Goal: Use online tool/utility: Utilize a website feature to perform a specific function

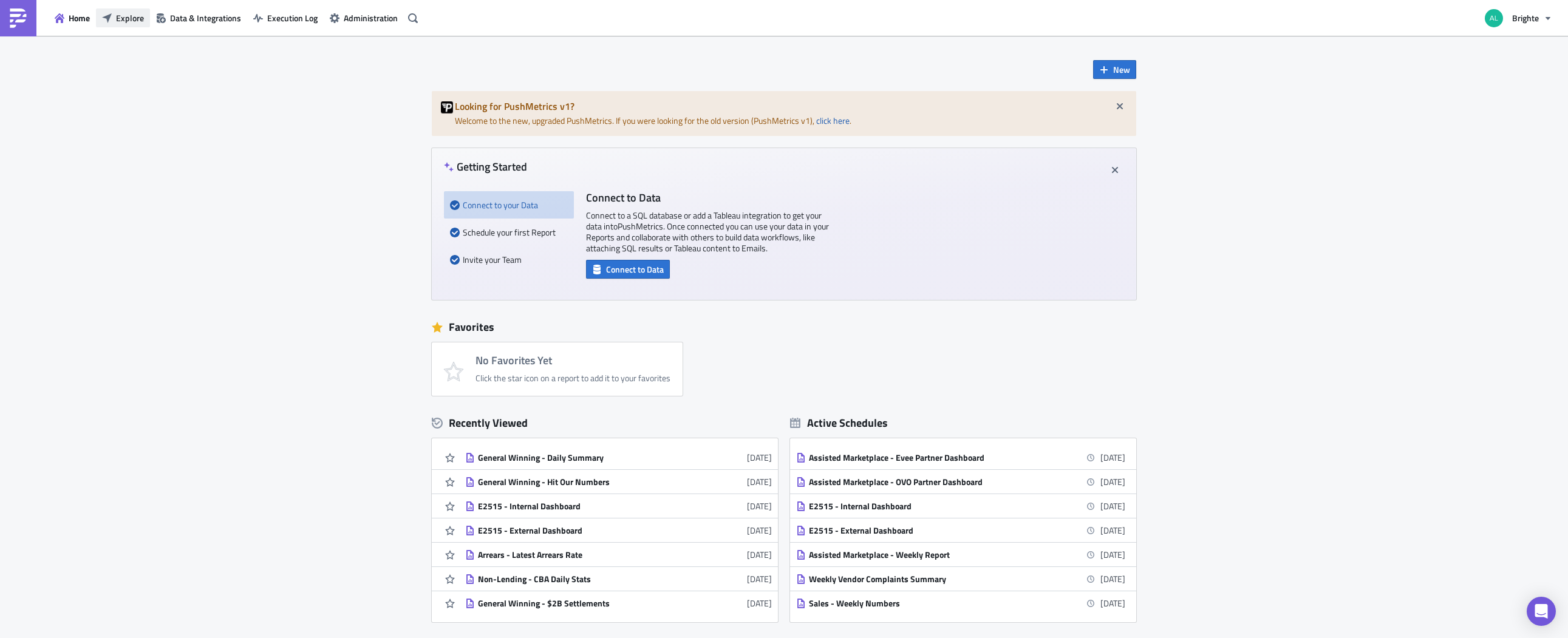
click at [119, 19] on span "Explore" at bounding box center [130, 18] width 28 height 13
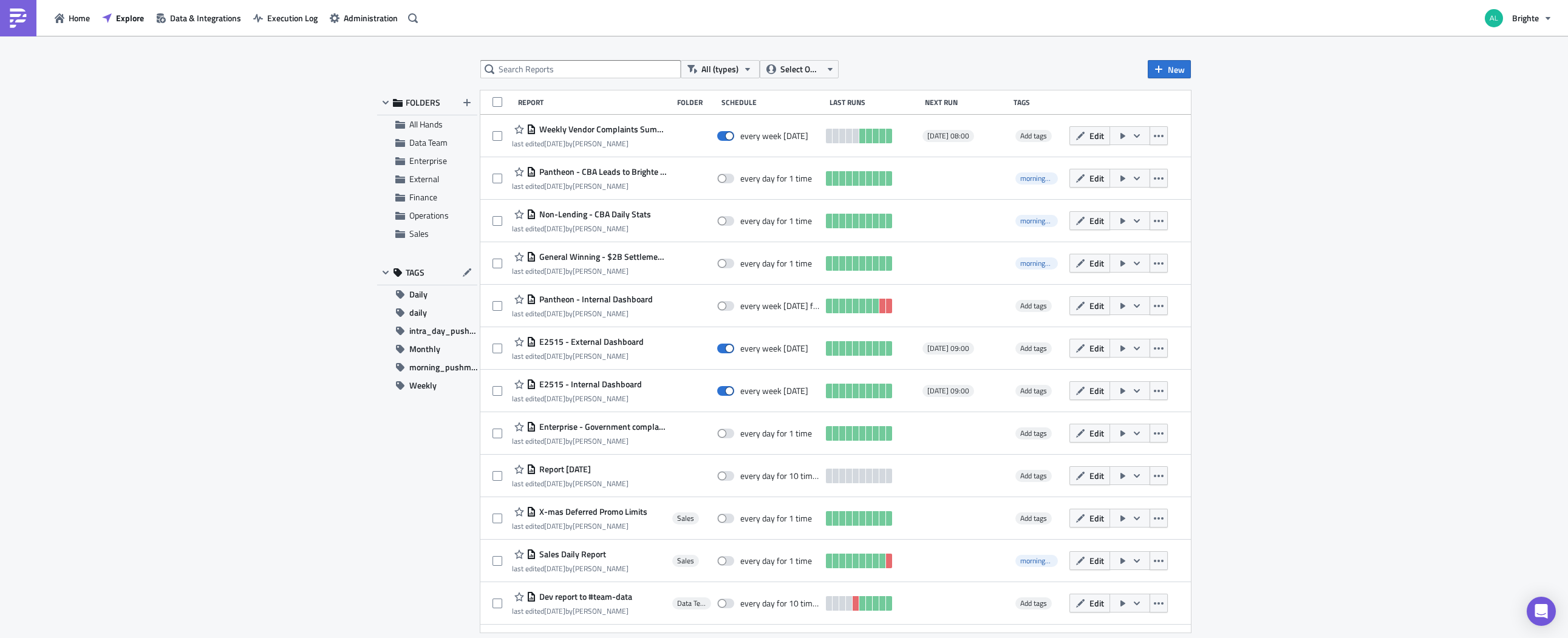
click at [1255, 433] on div "All (types) Select Owner New FOLDERS All Hands Data Team Enterprise External Fi…" at bounding box center [784, 338] width 1568 height 604
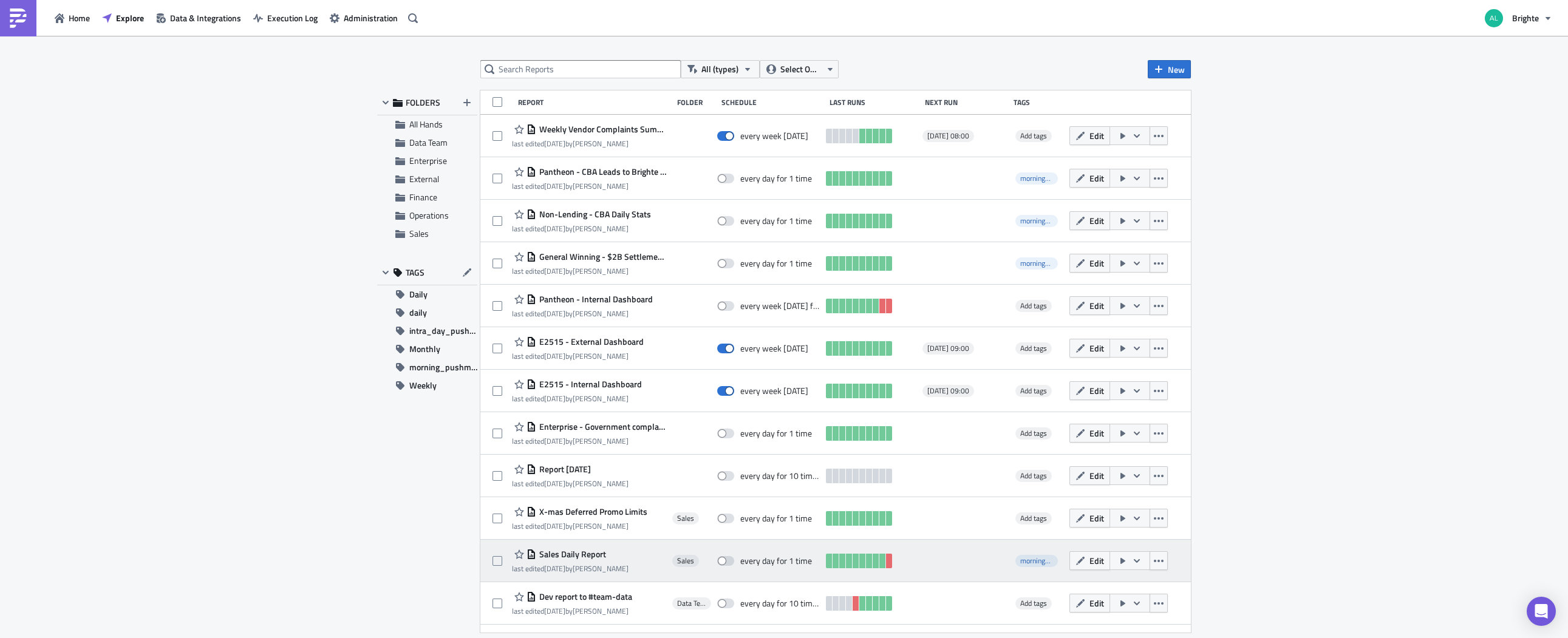
click at [614, 564] on div "last edited [DATE] by [PERSON_NAME]" at bounding box center [571, 569] width 117 height 9
click at [1074, 568] on button "Edit" at bounding box center [1089, 560] width 40 height 19
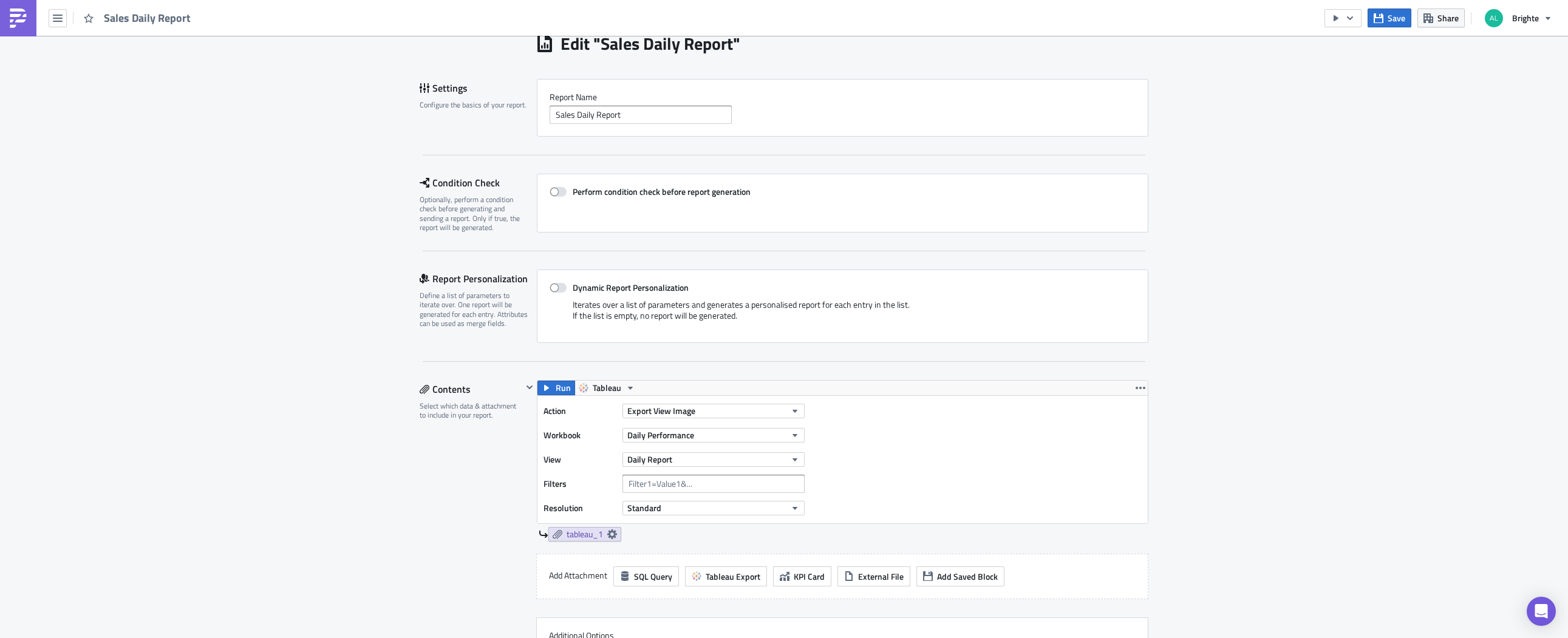
scroll to position [116, 0]
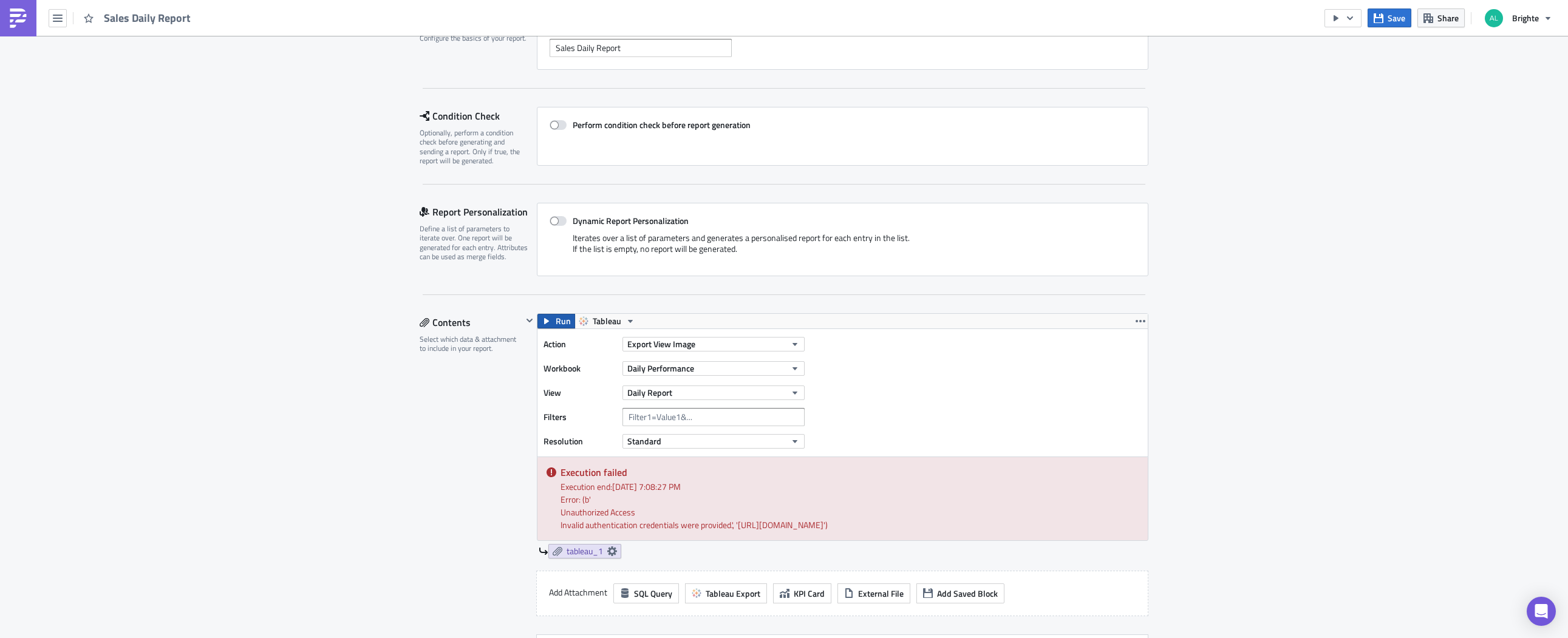
click at [556, 319] on span "Run" at bounding box center [564, 321] width 15 height 15
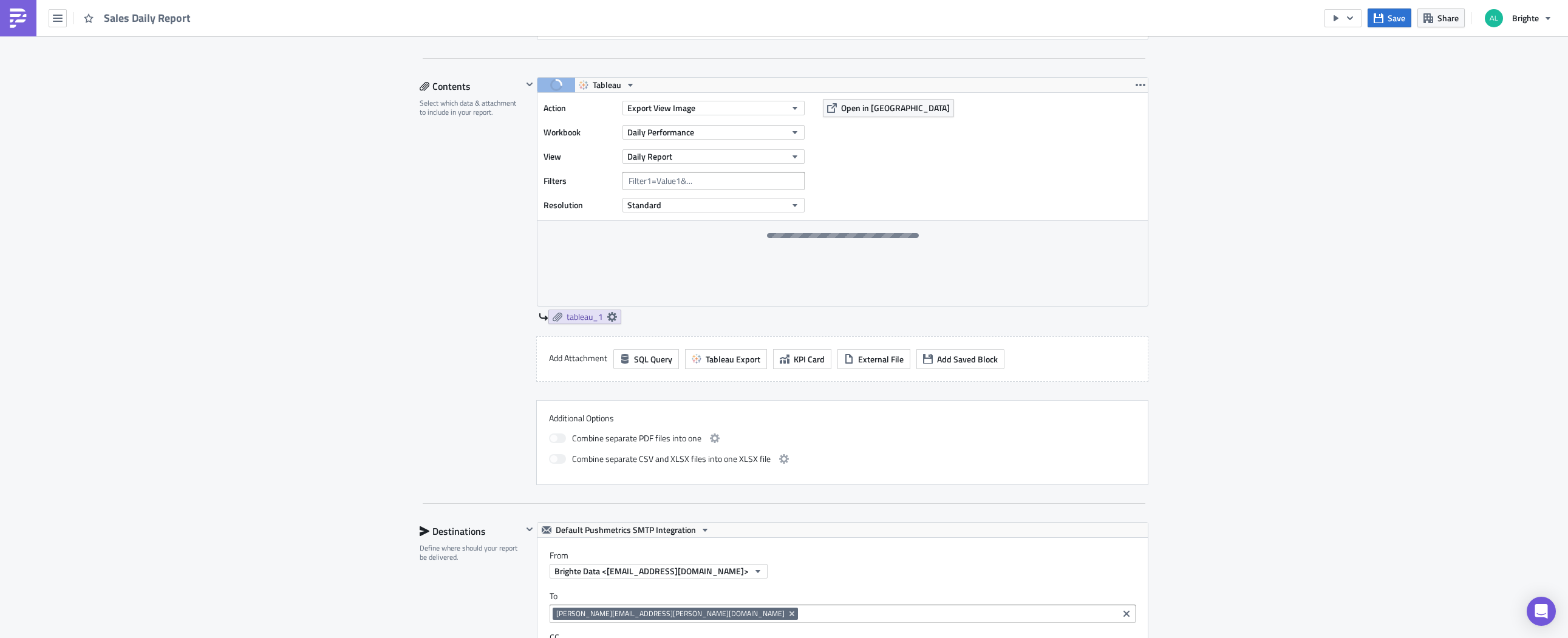
scroll to position [211, 0]
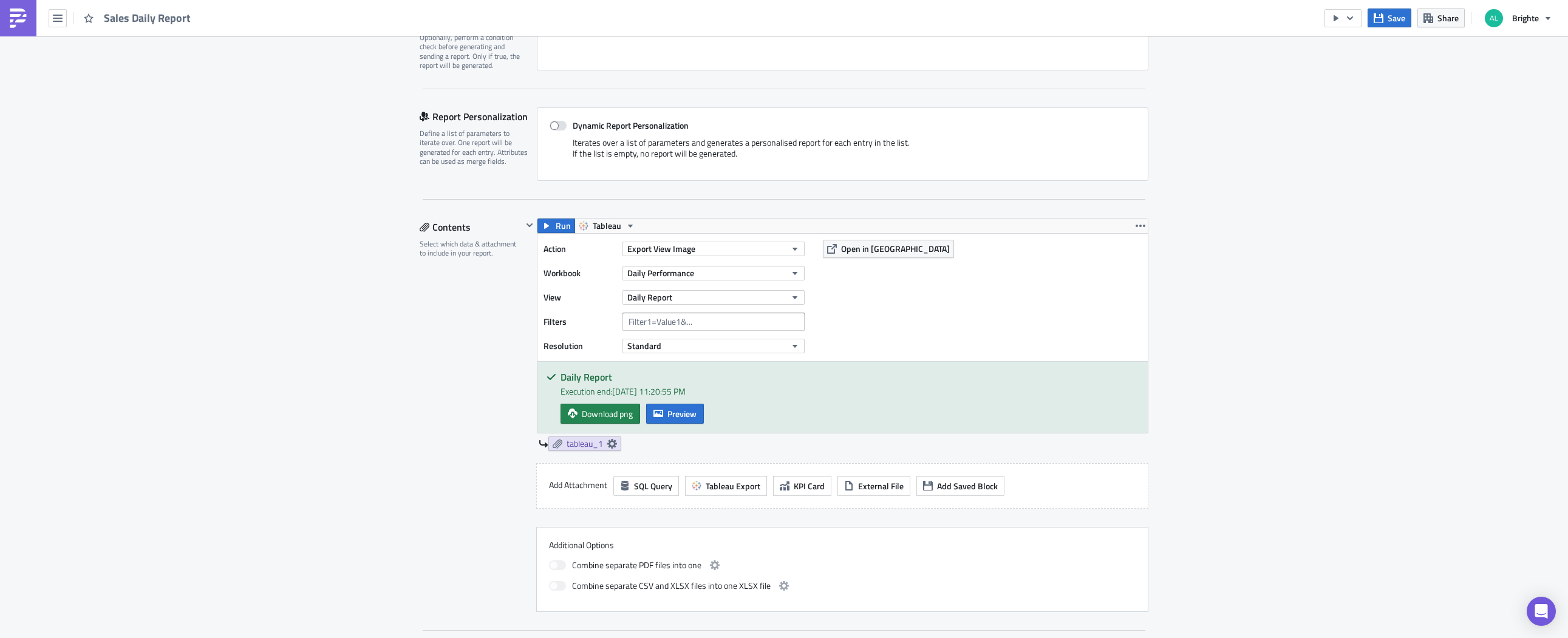
click at [420, 351] on div "Contents Select which data & attachment to include in your report." at bounding box center [471, 415] width 103 height 394
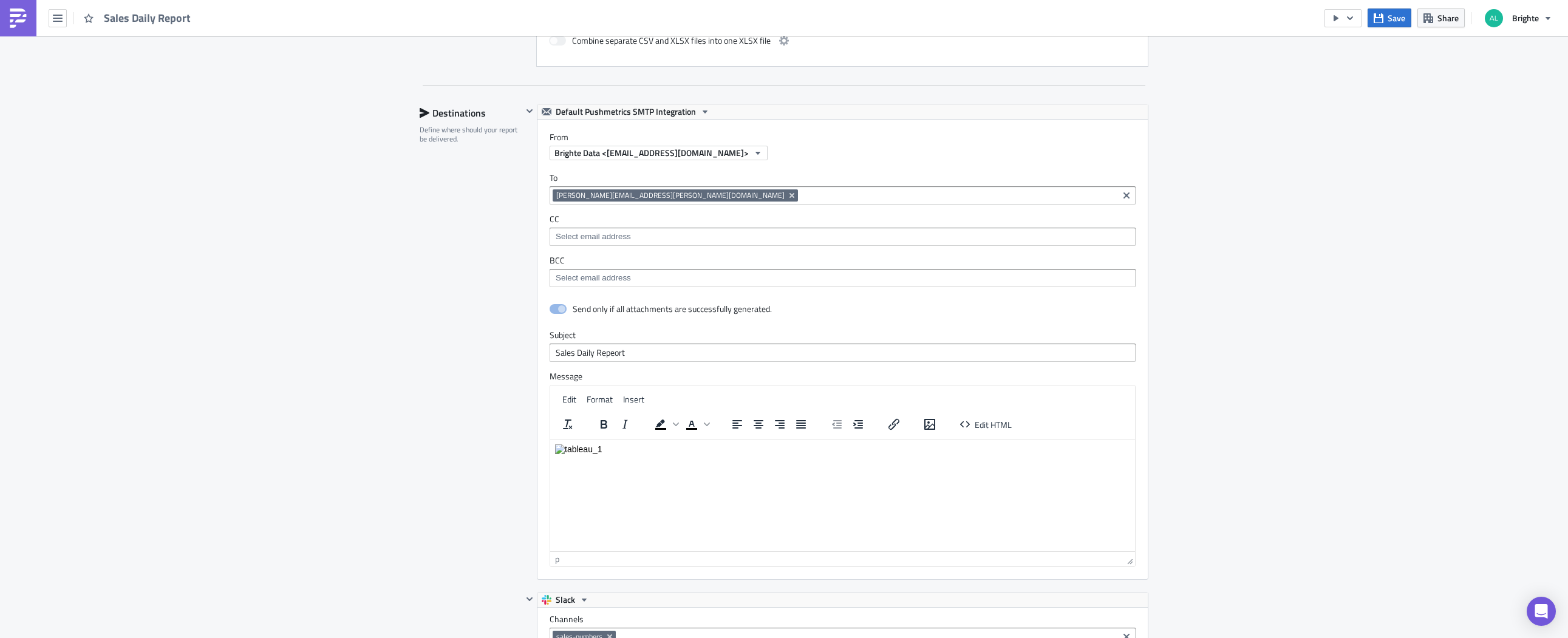
scroll to position [0, 0]
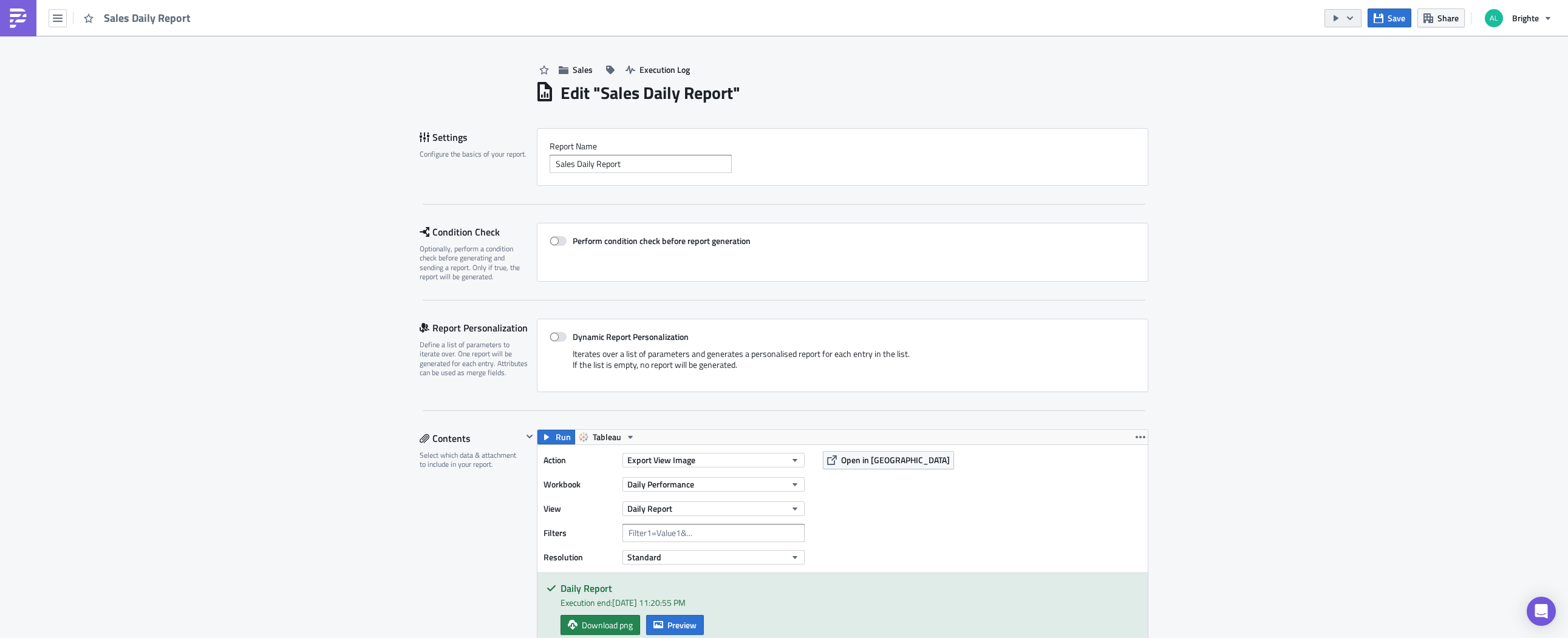
click at [1359, 15] on button "button" at bounding box center [1343, 18] width 37 height 18
click at [1350, 49] on div "Send Just to Me" at bounding box center [1380, 48] width 95 height 12
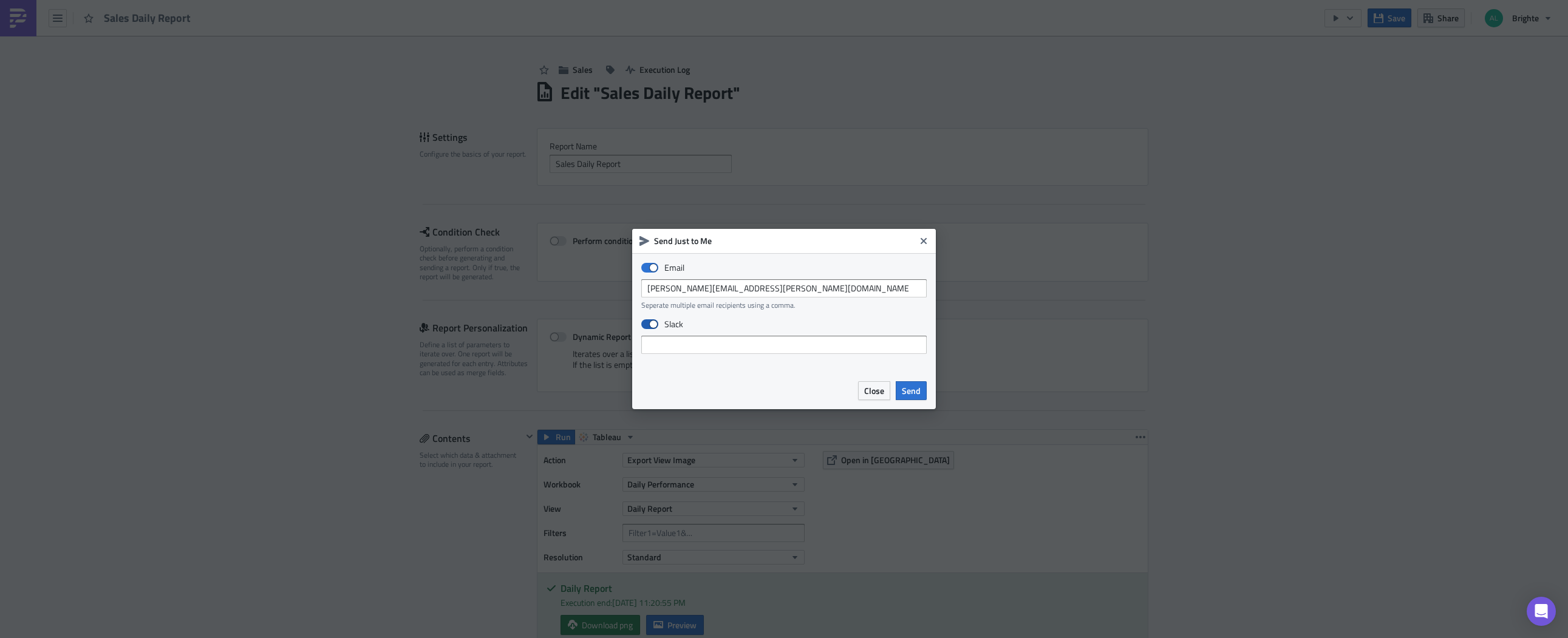
click at [653, 323] on span at bounding box center [650, 324] width 17 height 10
click at [651, 323] on input "Slack" at bounding box center [648, 325] width 8 height 8
click at [647, 324] on span at bounding box center [650, 324] width 17 height 10
click at [647, 324] on input "Slack" at bounding box center [648, 325] width 8 height 8
click at [641, 327] on span at bounding box center [650, 324] width 17 height 10
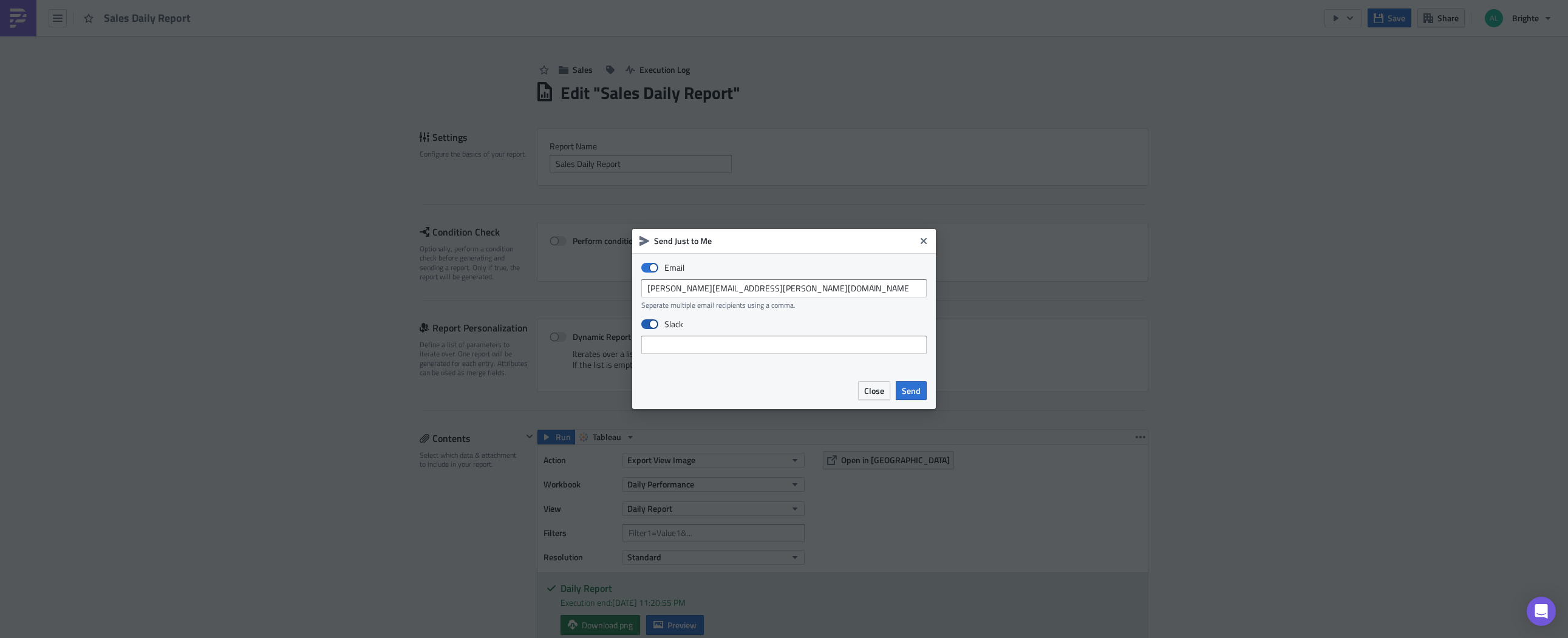
click at [644, 327] on input "Slack" at bounding box center [648, 325] width 8 height 8
checkbox input "false"
click at [917, 389] on span "Send" at bounding box center [911, 391] width 19 height 13
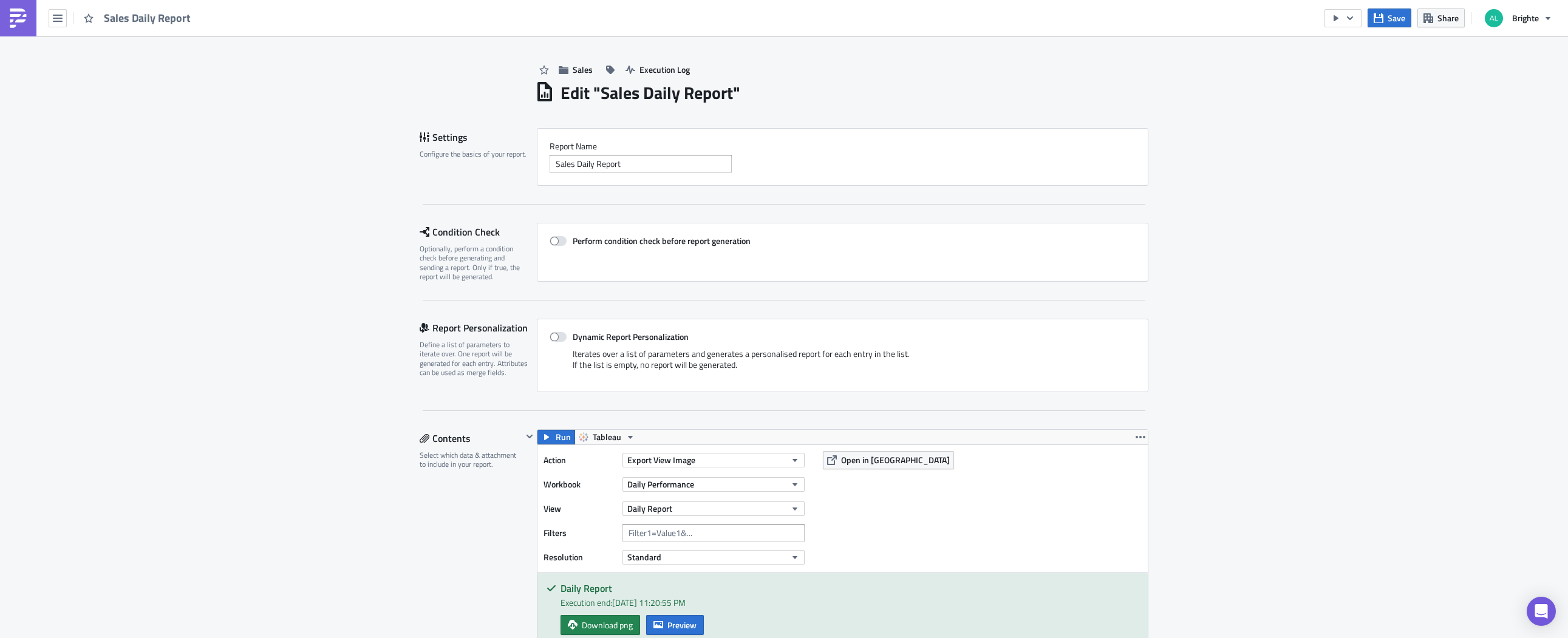
click at [1363, 17] on div "Save Share Brighte" at bounding box center [1441, 18] width 234 height 36
click at [1354, 17] on icon "button" at bounding box center [1349, 18] width 10 height 10
click at [1344, 64] on div "Run Report" at bounding box center [1380, 67] width 95 height 12
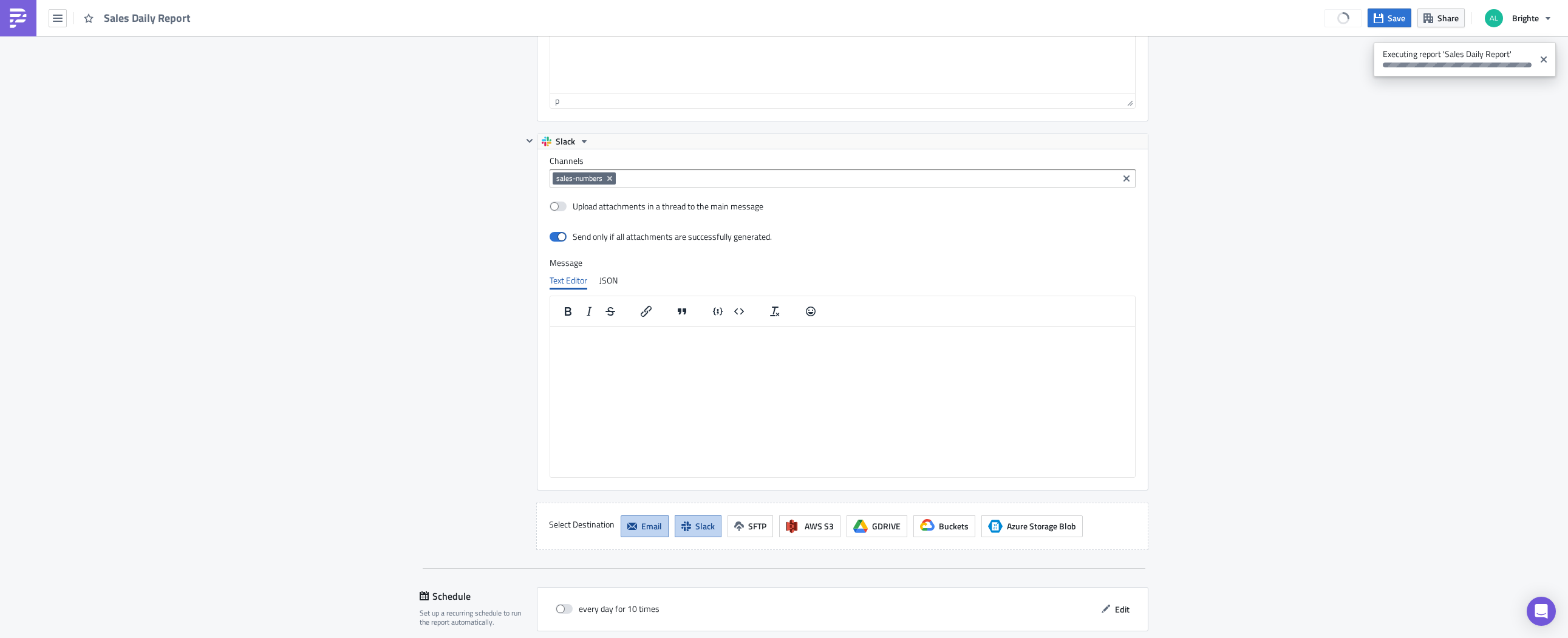
scroll to position [1349, 0]
